Goal: Task Accomplishment & Management: Use online tool/utility

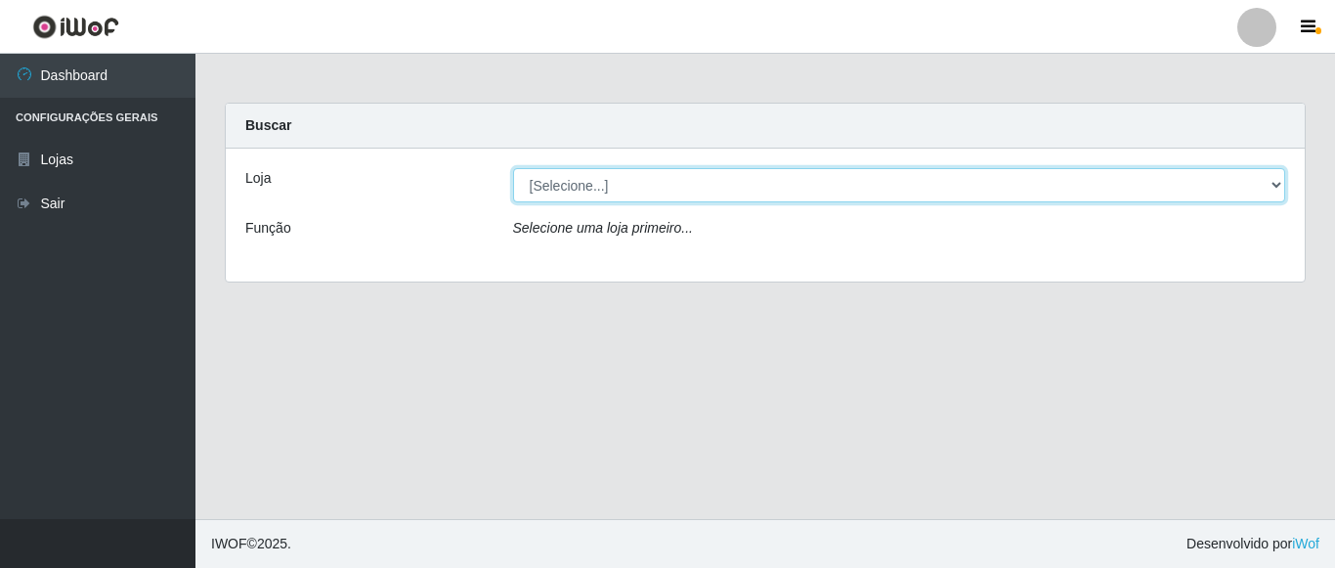
click at [1277, 185] on select "[Selecione...] Rede Compras Supermercados - LOJA 5" at bounding box center [899, 185] width 773 height 34
select select "397"
click at [513, 168] on select "[Selecione...] Rede Compras Supermercados - LOJA 5" at bounding box center [899, 185] width 773 height 34
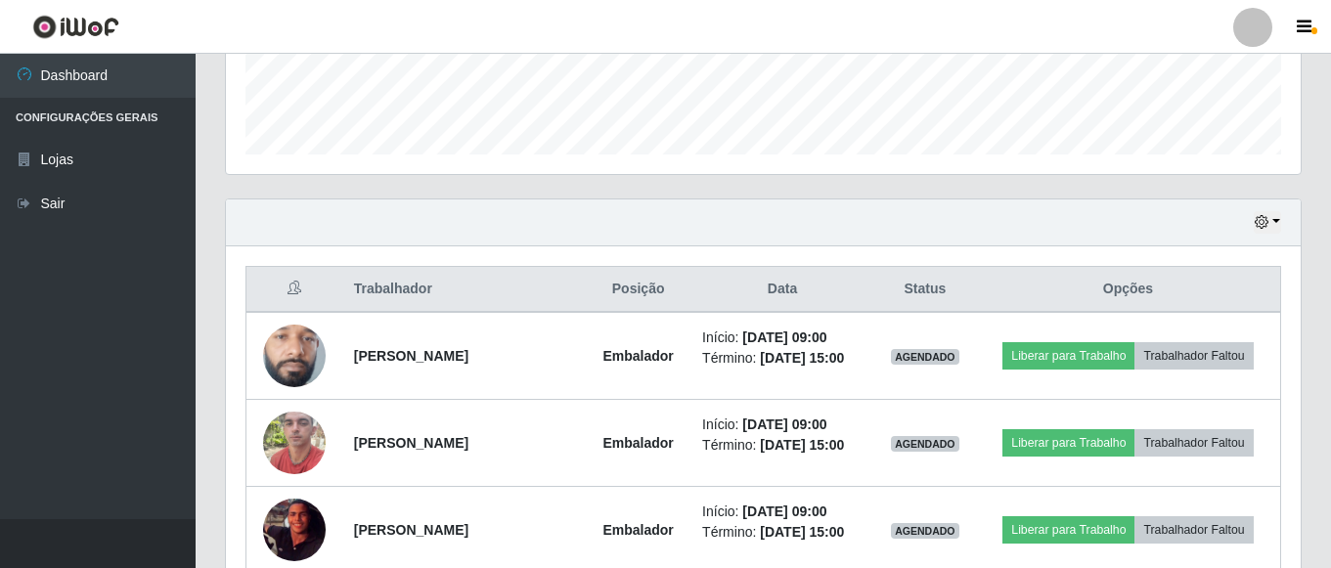
scroll to position [587, 0]
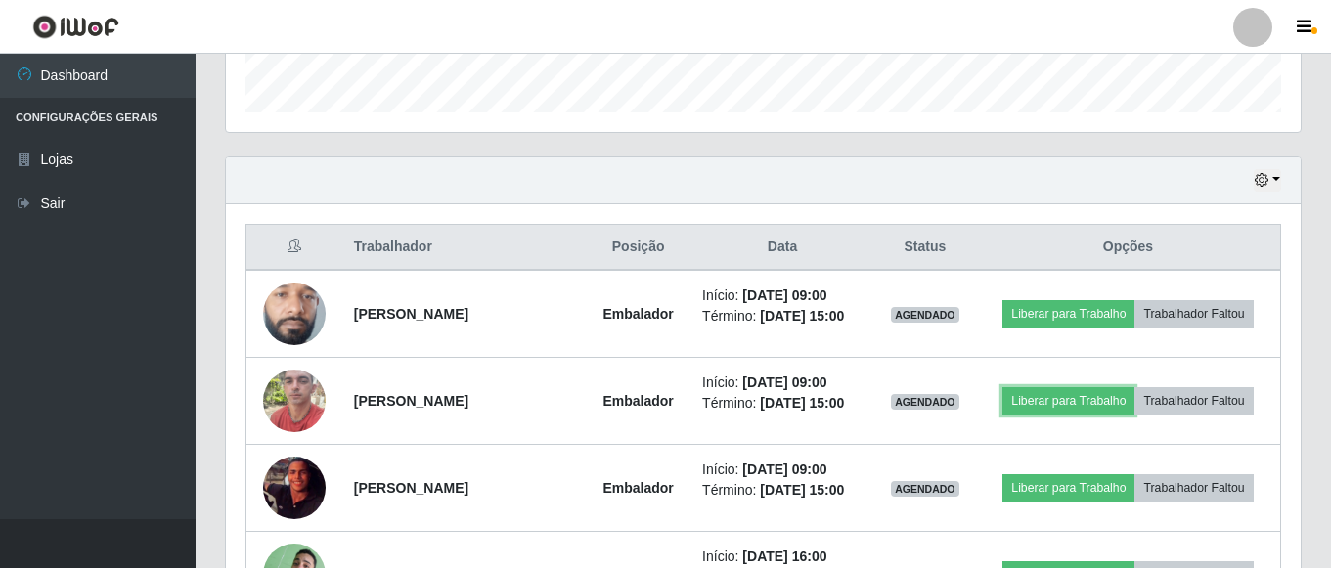
click at [1048, 390] on button "Liberar para Trabalho" at bounding box center [1068, 400] width 132 height 27
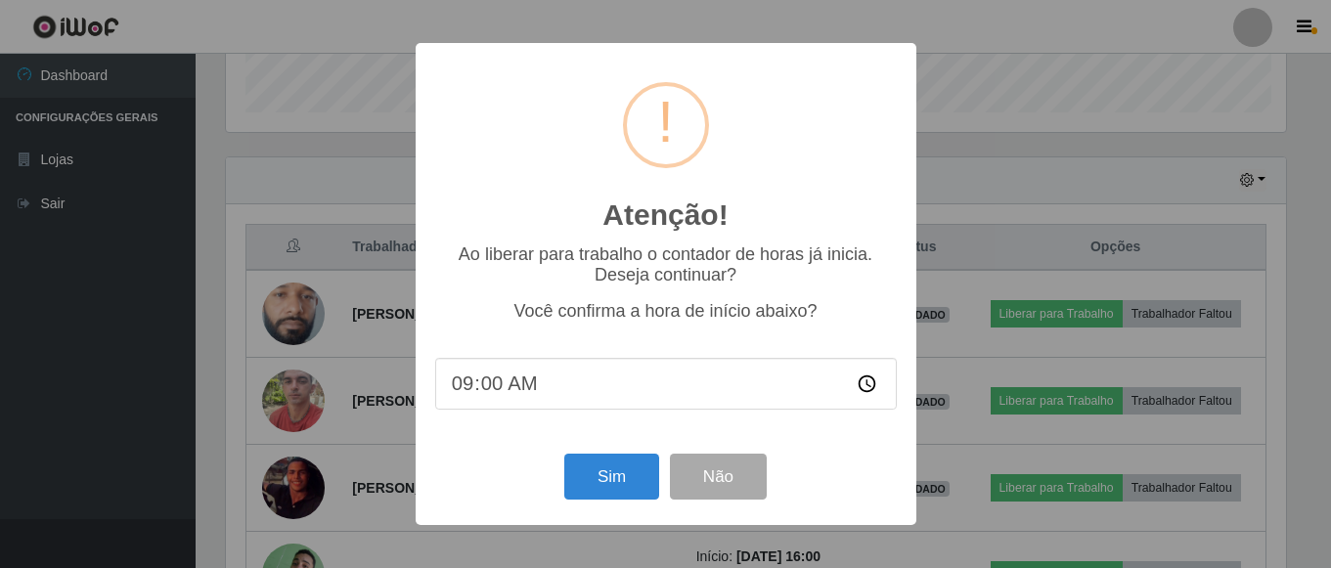
scroll to position [406, 1065]
click at [620, 473] on button "Sim" at bounding box center [613, 477] width 95 height 46
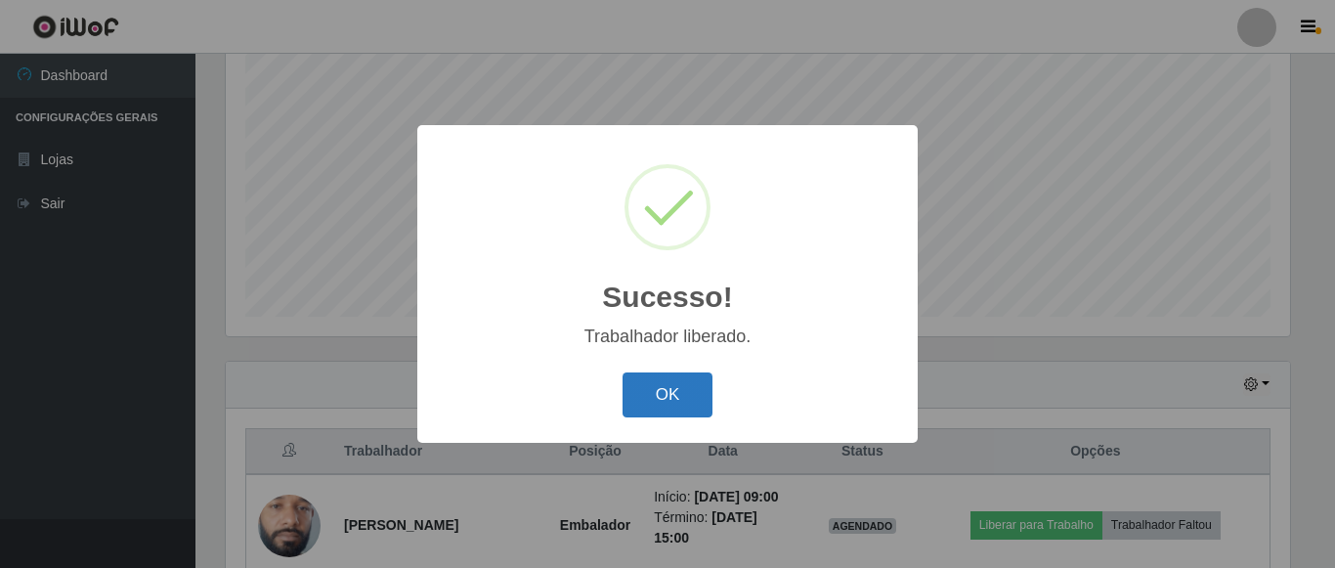
click at [681, 384] on button "OK" at bounding box center [668, 395] width 91 height 46
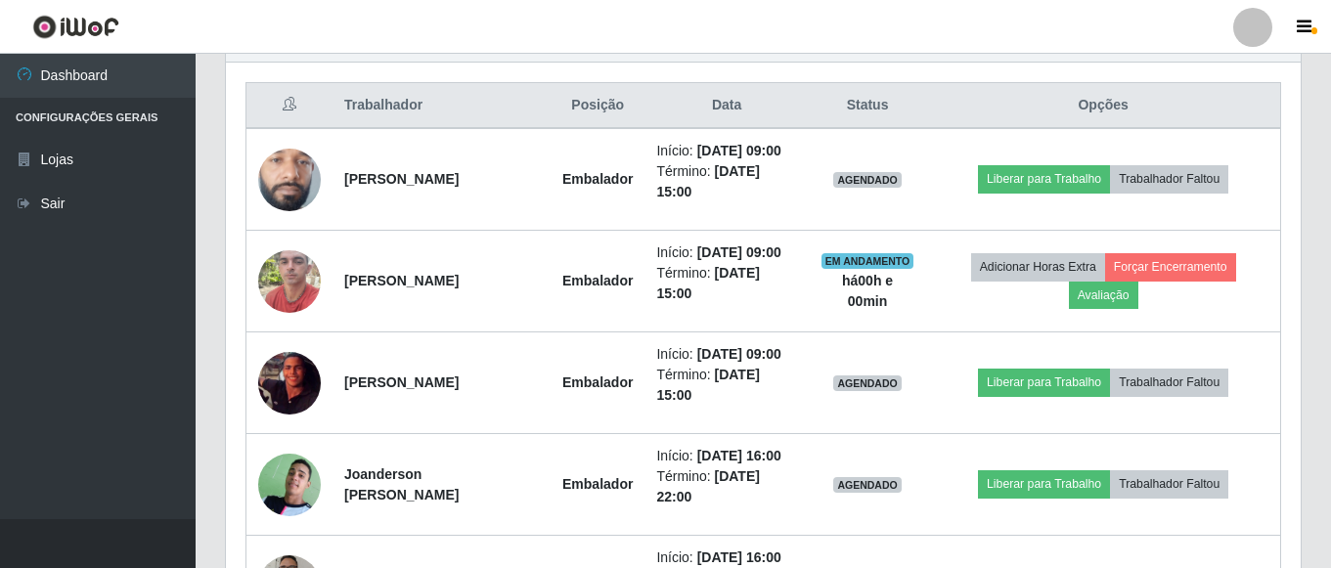
scroll to position [773, 0]
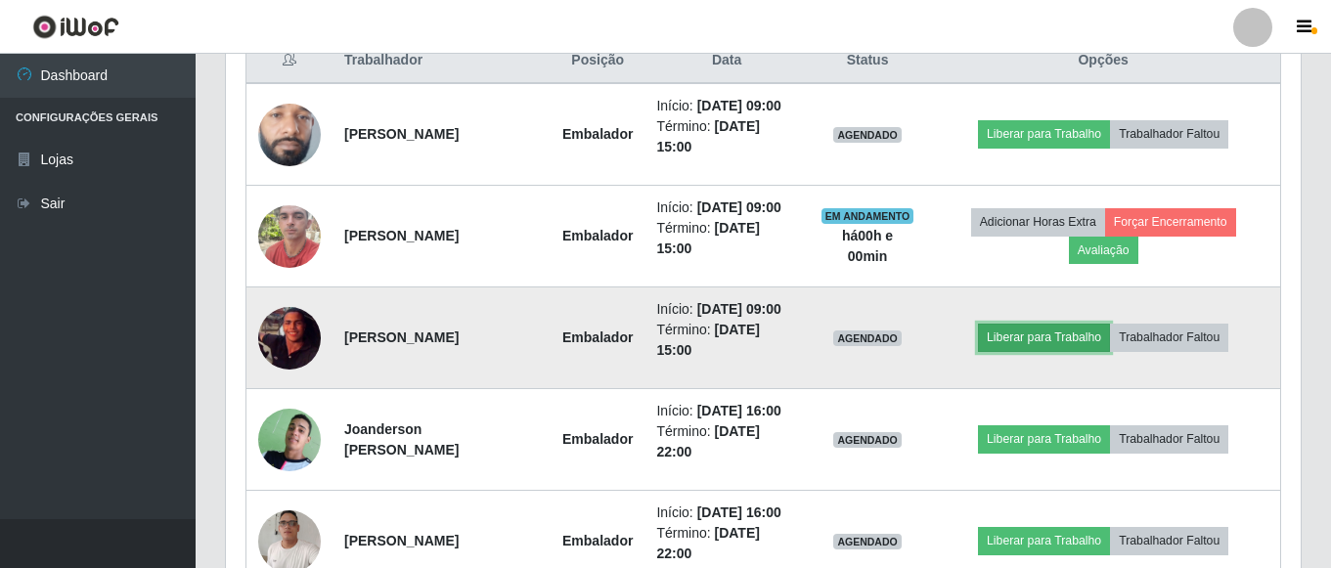
click at [1071, 326] on button "Liberar para Trabalho" at bounding box center [1044, 337] width 132 height 27
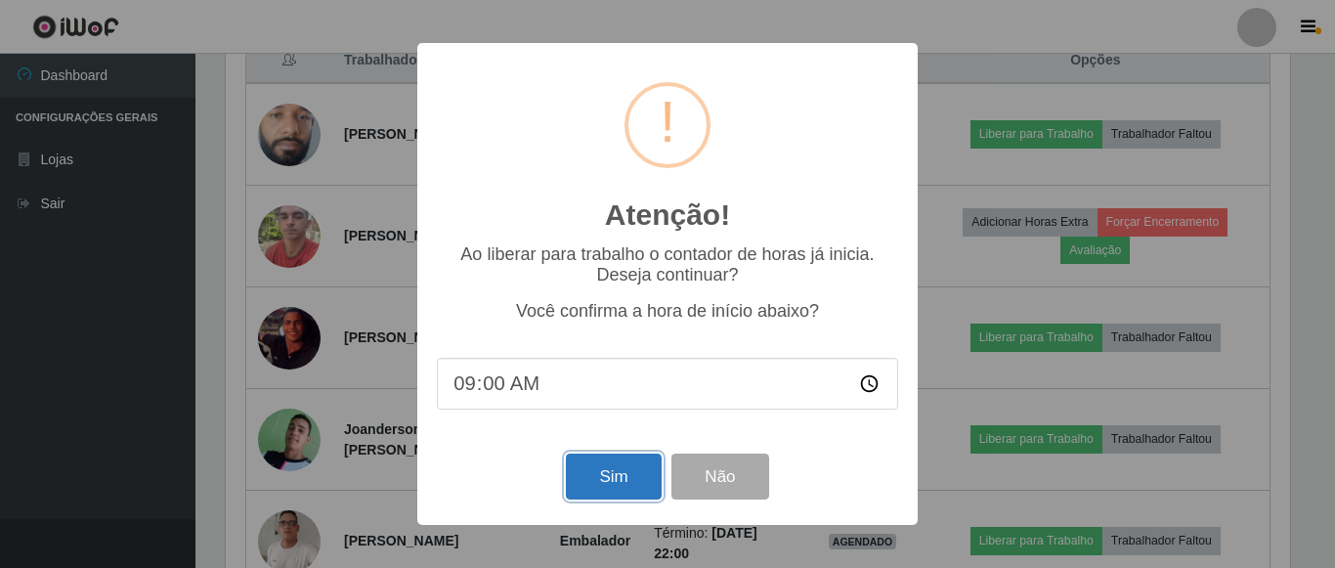
click at [610, 486] on button "Sim" at bounding box center [613, 477] width 95 height 46
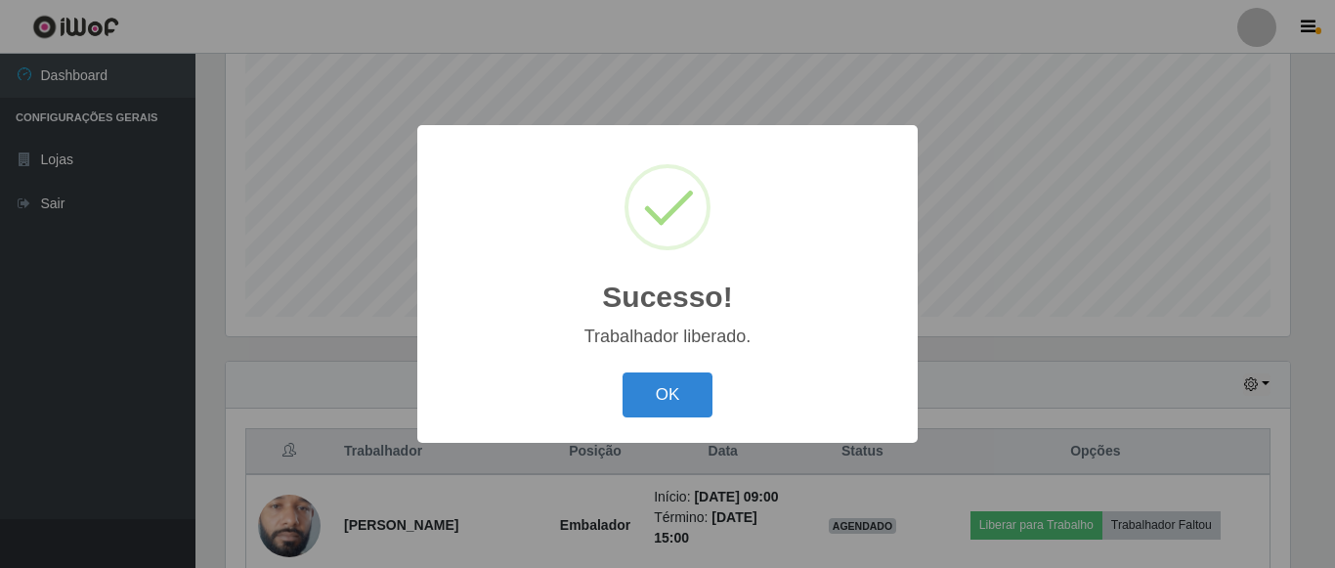
drag, startPoint x: 691, startPoint y: 381, endPoint x: 695, endPoint y: 351, distance: 30.6
click at [695, 351] on div "Sucesso! × Trabalhador liberado. OK Cancel" at bounding box center [667, 283] width 501 height 317
click at [673, 390] on button "OK" at bounding box center [668, 395] width 91 height 46
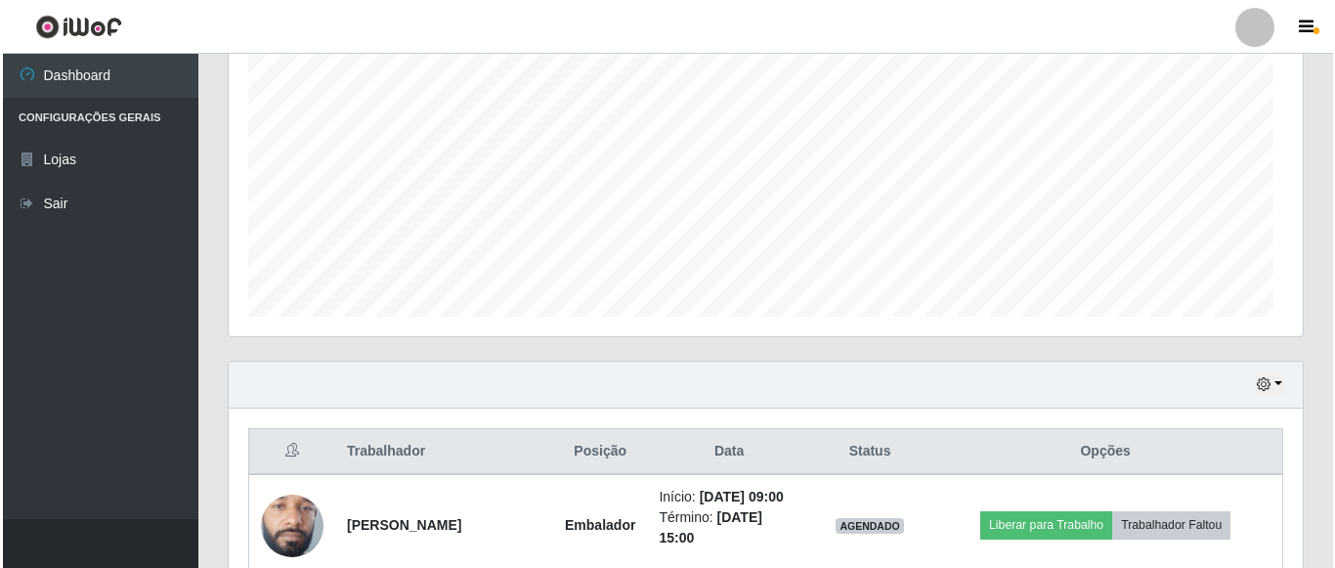
scroll to position [406, 1074]
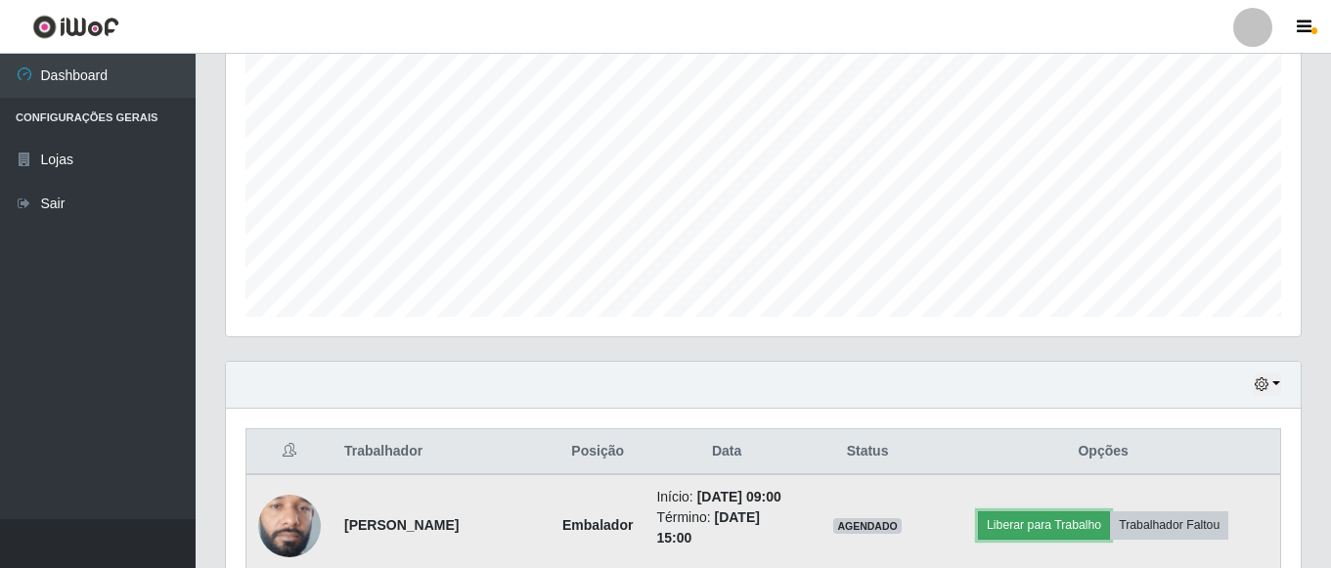
click at [1055, 522] on button "Liberar para Trabalho" at bounding box center [1044, 524] width 132 height 27
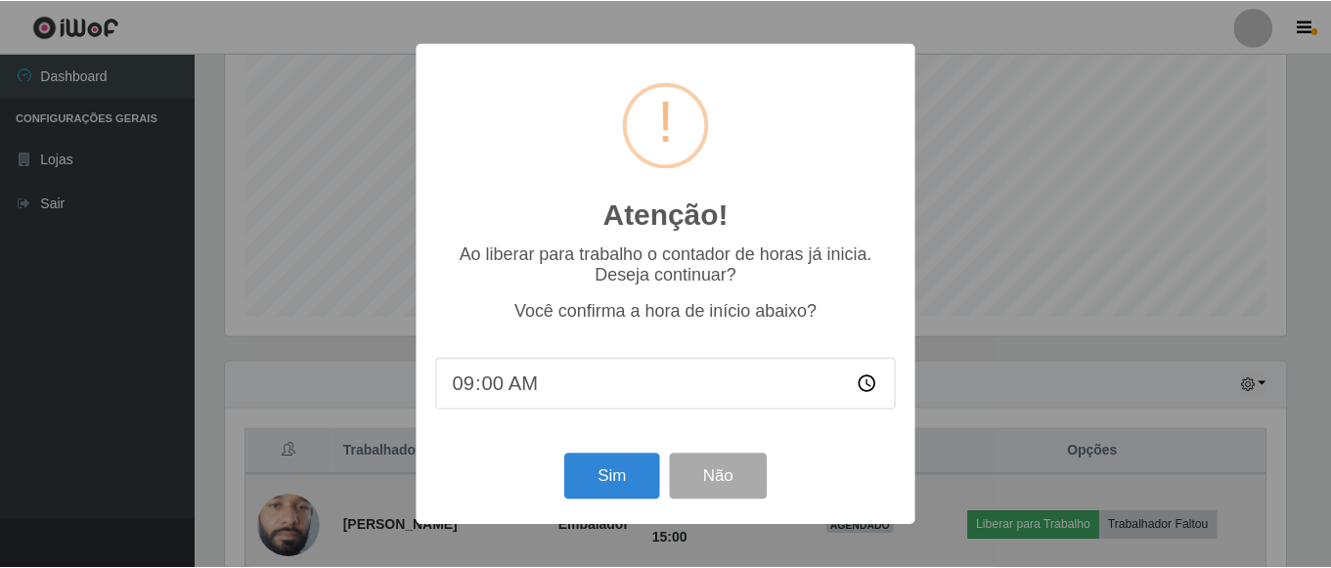
scroll to position [406, 1065]
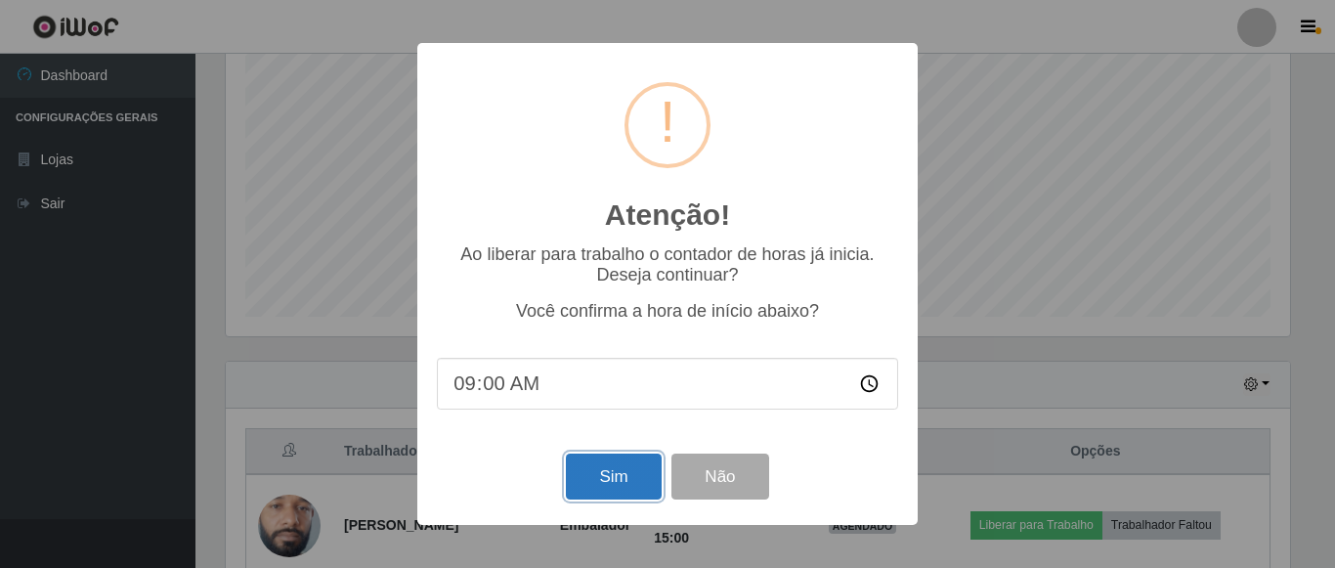
click at [616, 482] on button "Sim" at bounding box center [613, 477] width 95 height 46
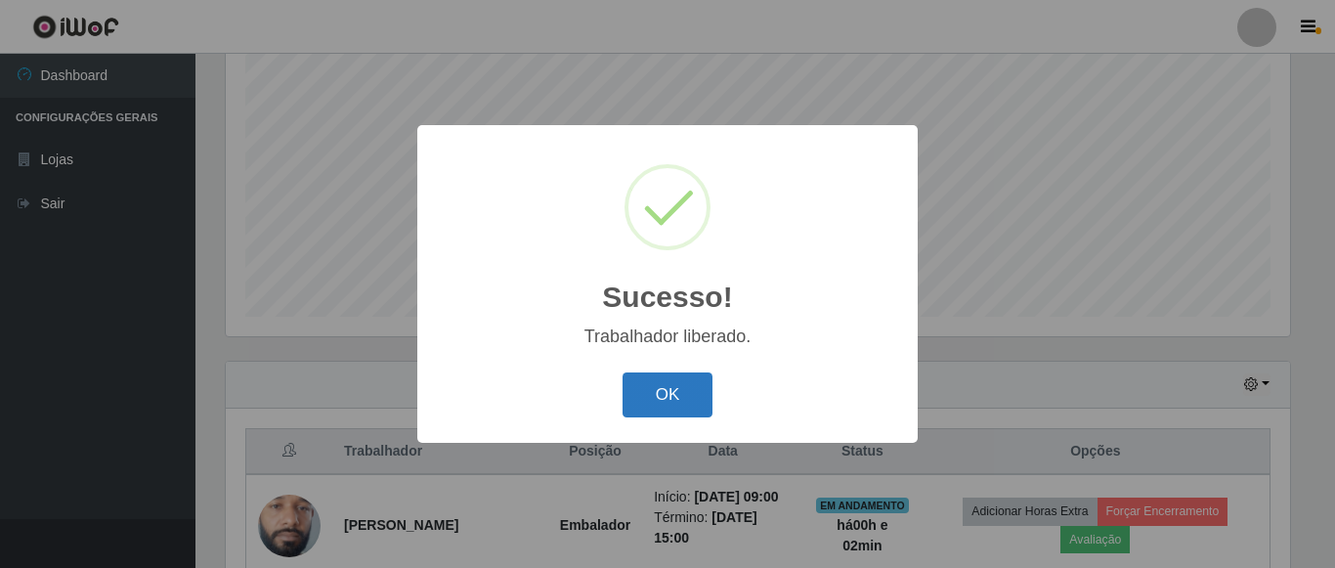
click at [694, 397] on button "OK" at bounding box center [668, 395] width 91 height 46
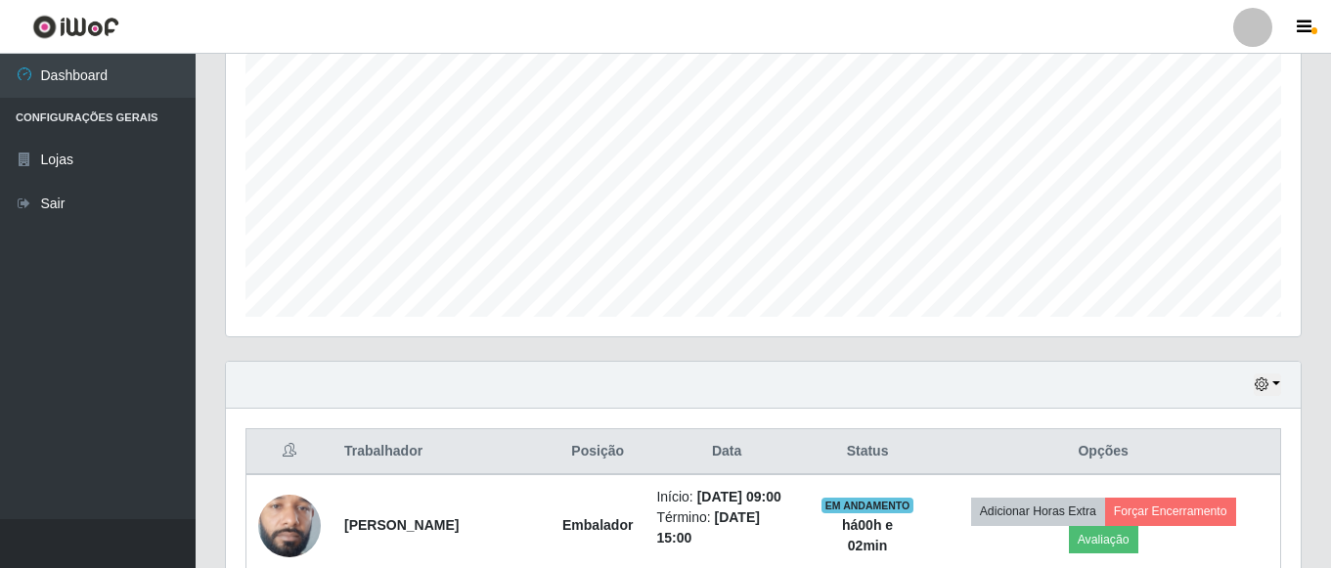
scroll to position [406, 1074]
